Goal: Information Seeking & Learning: Learn about a topic

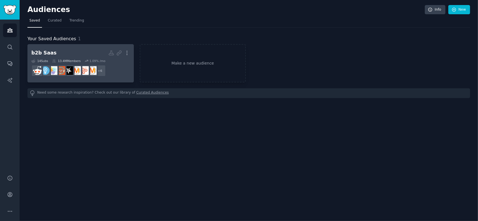
click at [62, 53] on h2 "b2b Saas More" at bounding box center [80, 53] width 98 height 10
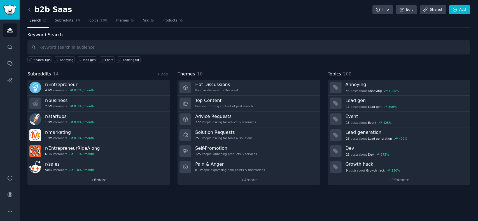
click at [95, 178] on link "+ 8 more" at bounding box center [98, 180] width 142 height 10
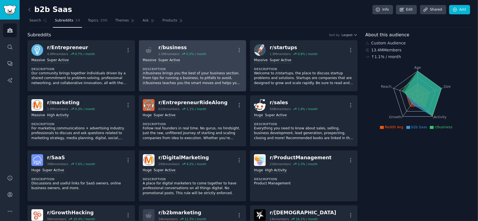
click at [169, 76] on p "/r/business brings you the best of your business section. From tips for running…" at bounding box center [193, 78] width 100 height 15
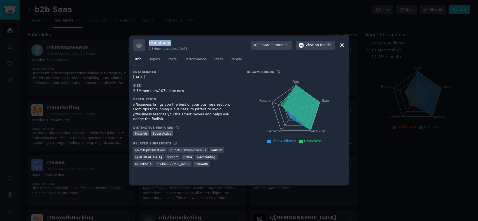
drag, startPoint x: 172, startPoint y: 40, endPoint x: 148, endPoint y: 41, distance: 24.4
click at [148, 41] on div "r/ business 2.5M members since [DATE] Share Subreddit View on Reddit" at bounding box center [238, 45] width 211 height 12
copy h3 "r/ business"
click at [281, 53] on div "Info Topics Posts Performance Stats People" at bounding box center [238, 60] width 211 height 19
drag, startPoint x: 148, startPoint y: 43, endPoint x: 170, endPoint y: 44, distance: 21.9
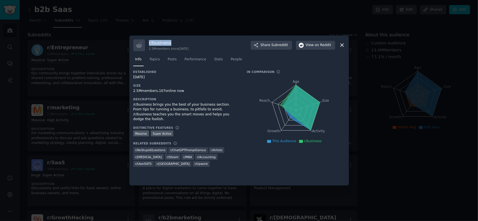
click at [170, 44] on div "r/ business 2.5M members since [DATE] Share Subreddit View on Reddit" at bounding box center [238, 45] width 211 height 12
click at [281, 45] on span "Subreddit" at bounding box center [279, 45] width 17 height 5
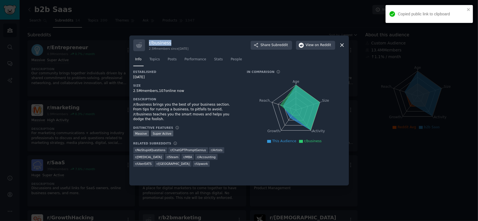
click at [340, 45] on icon at bounding box center [342, 45] width 6 height 6
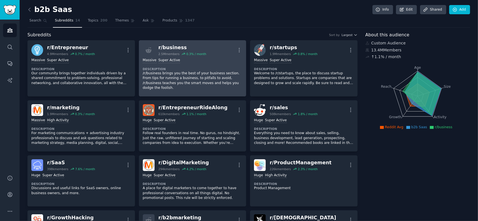
click at [211, 76] on p "/r/business brings you the best of your business section. From tips for running…" at bounding box center [193, 81] width 100 height 20
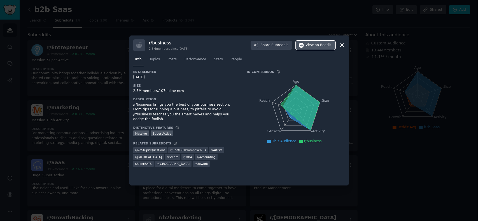
click at [316, 49] on button "View on Reddit" at bounding box center [315, 45] width 39 height 9
click at [284, 46] on span "Subreddit" at bounding box center [279, 45] width 17 height 5
click at [316, 48] on button "View on Reddit" at bounding box center [315, 45] width 39 height 9
